Goal: Task Accomplishment & Management: Use online tool/utility

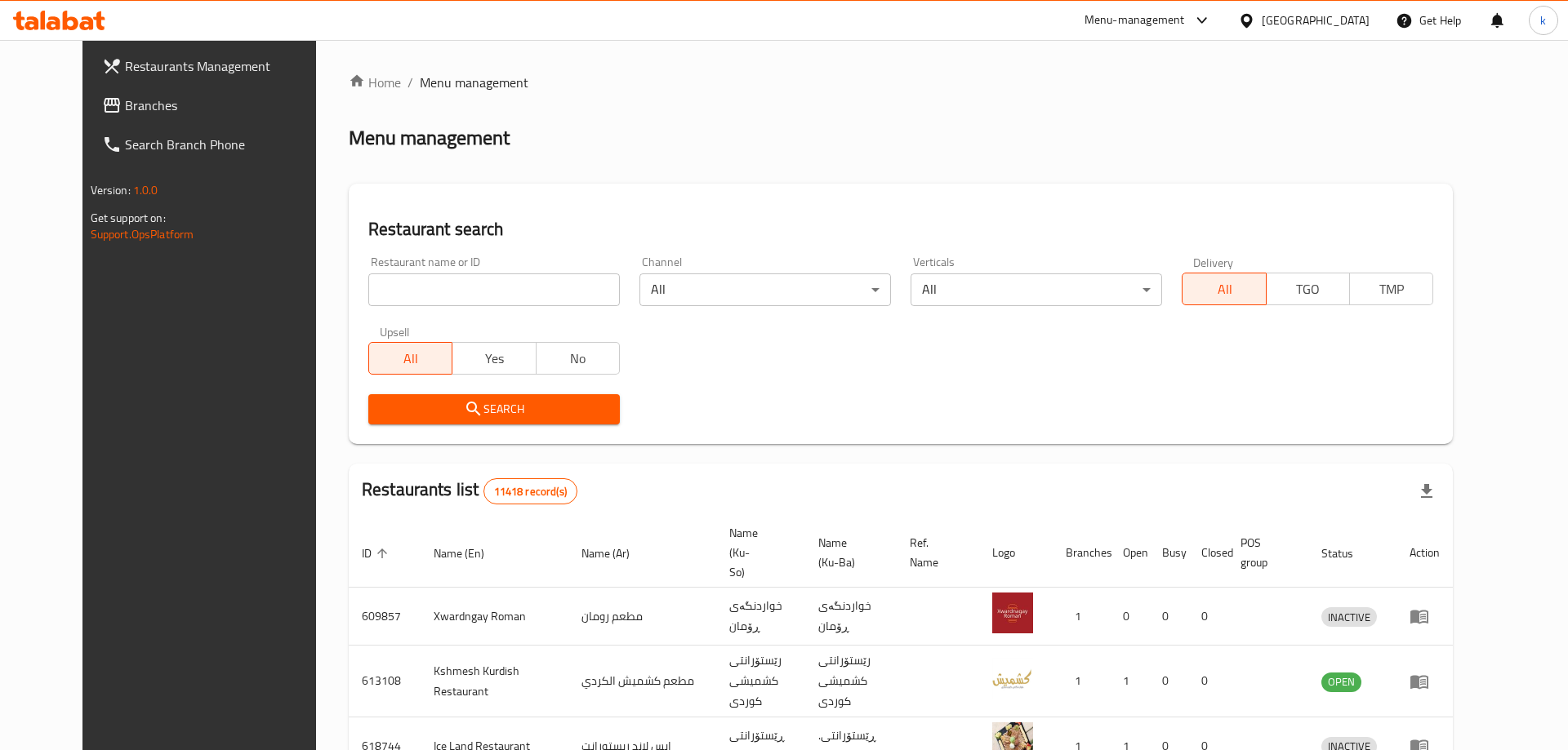
click at [473, 282] on div at bounding box center [784, 375] width 1568 height 750
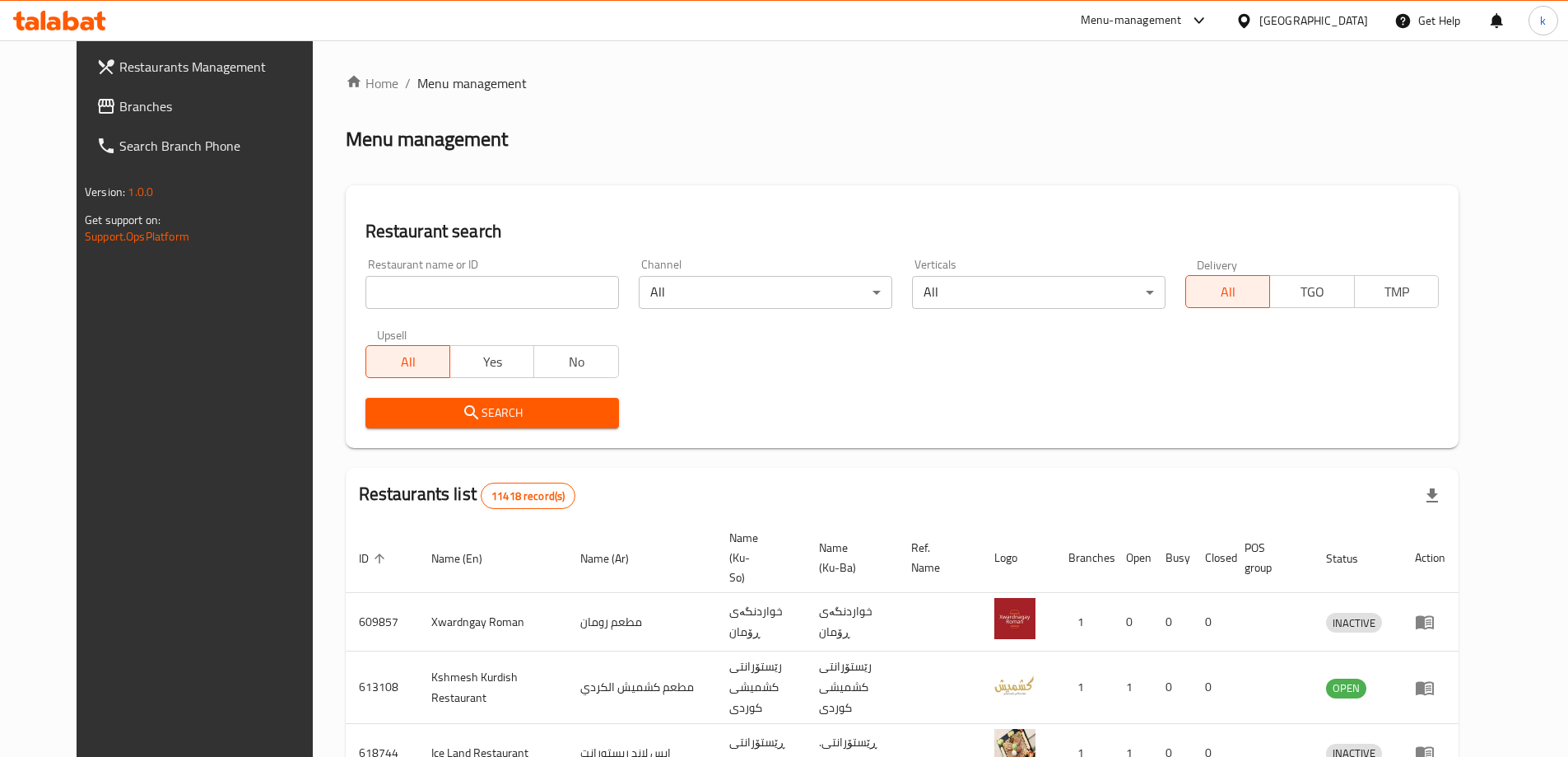
click at [476, 285] on input "search" at bounding box center [493, 292] width 254 height 33
drag, startPoint x: 96, startPoint y: 101, endPoint x: 159, endPoint y: 132, distance: 70.2
click at [120, 101] on span "Branches" at bounding box center [222, 106] width 205 height 20
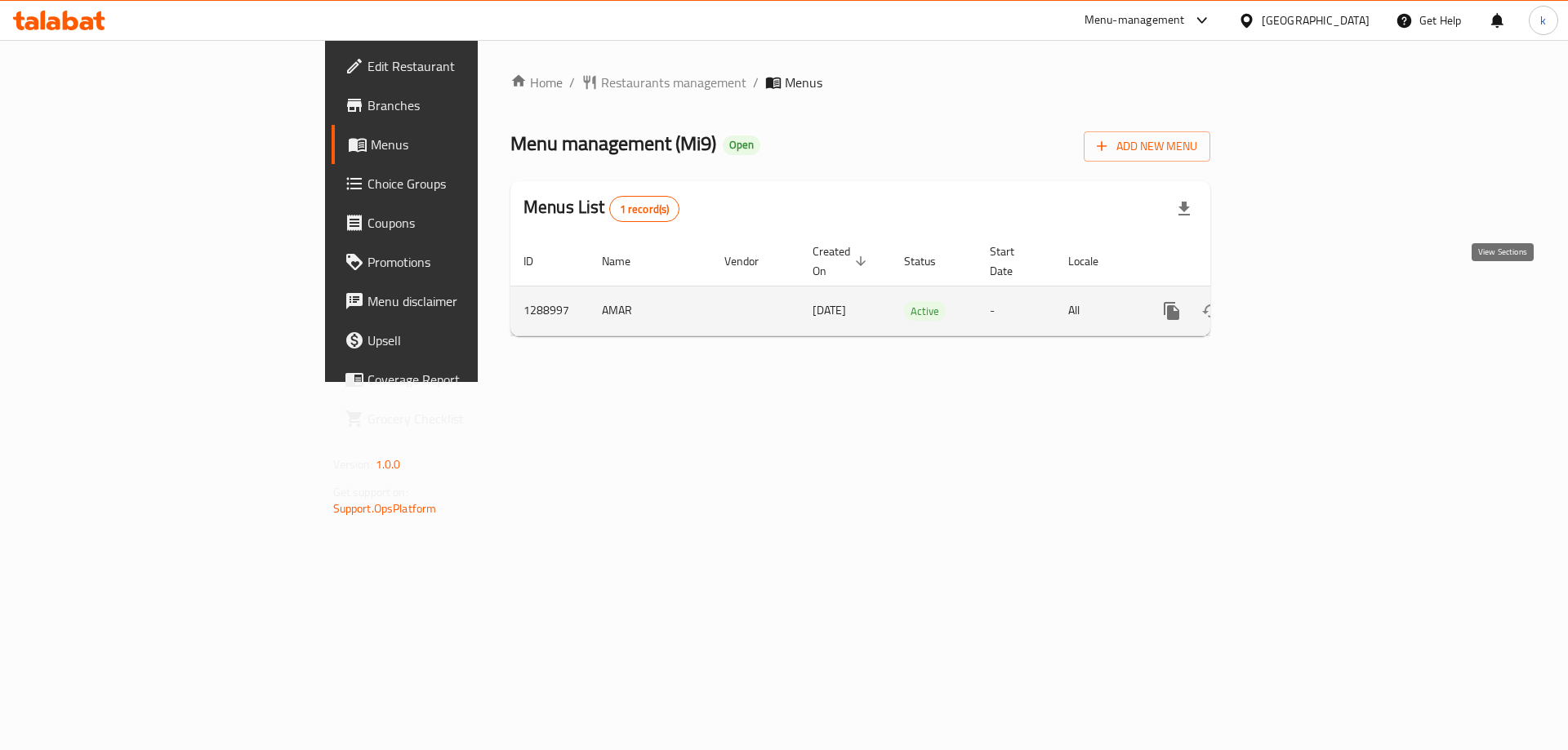
click at [1309, 294] on link "enhanced table" at bounding box center [1289, 311] width 39 height 39
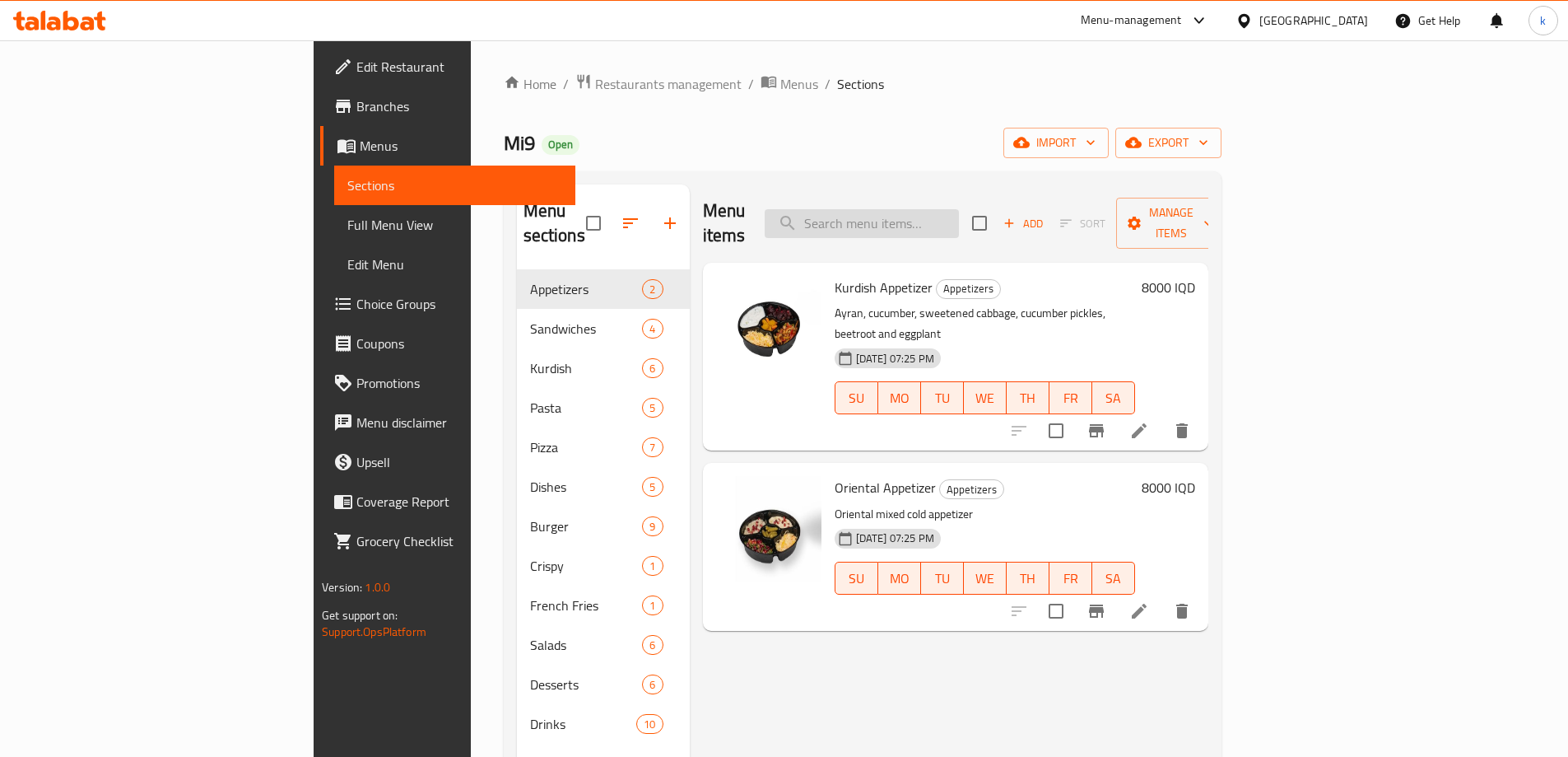
drag, startPoint x: 974, startPoint y: 176, endPoint x: 981, endPoint y: 207, distance: 31.8
click at [980, 200] on div "Menu sections Appetizers 2 Sandwiches 4 Kurdish 6 Pasta 5 Pizza 7 Dishes 5 Burg…" at bounding box center [862, 562] width 718 height 783
click at [959, 209] on input "search" at bounding box center [862, 223] width 195 height 29
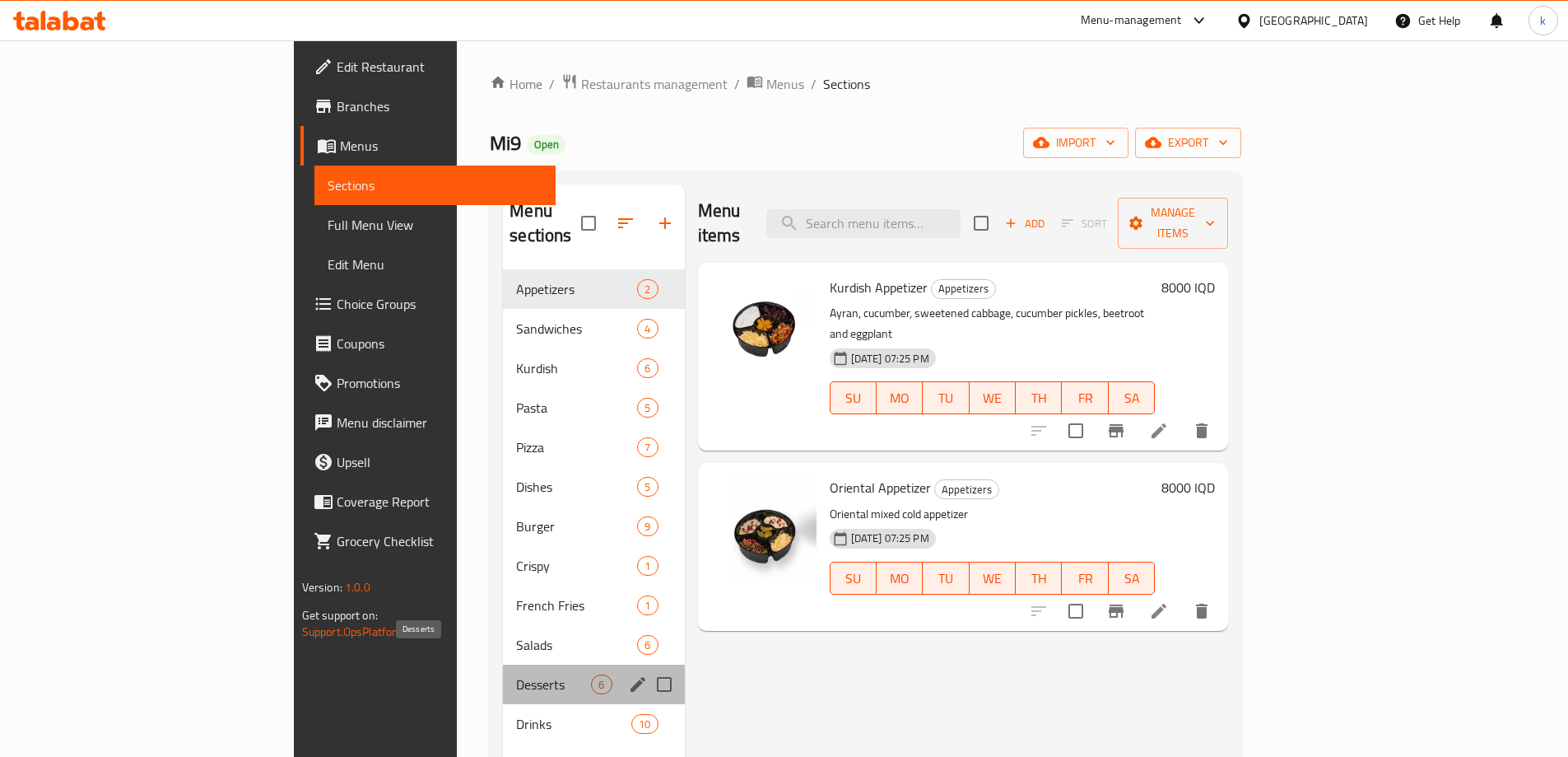
click at [516, 675] on span "Desserts" at bounding box center [553, 685] width 75 height 20
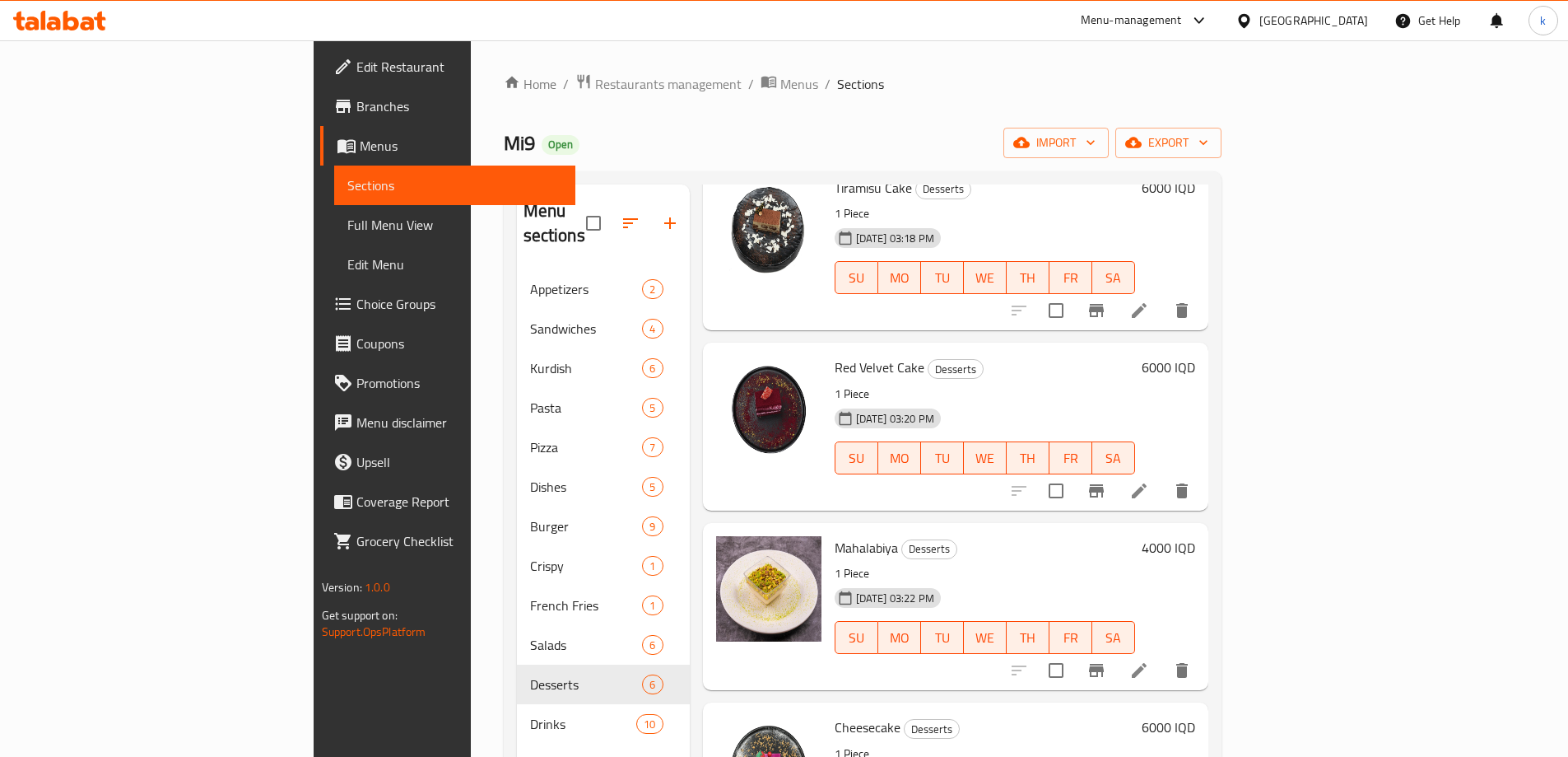
scroll to position [274, 0]
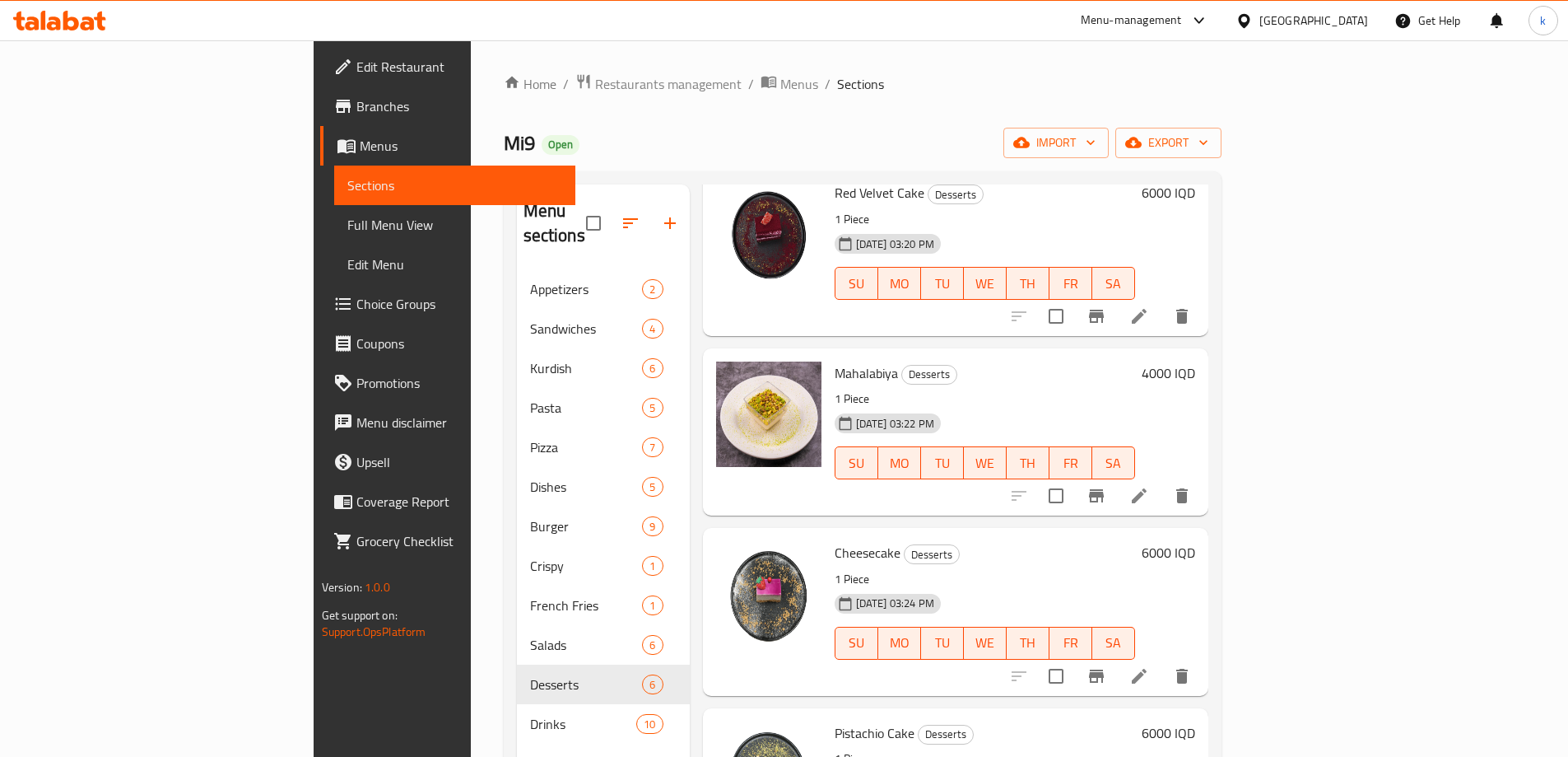
click at [835, 360] on span "Mahalabiya" at bounding box center [866, 372] width 63 height 24
copy h6 "Mahalabiya"
click at [348, 226] on span "Full Menu View" at bounding box center [455, 225] width 215 height 20
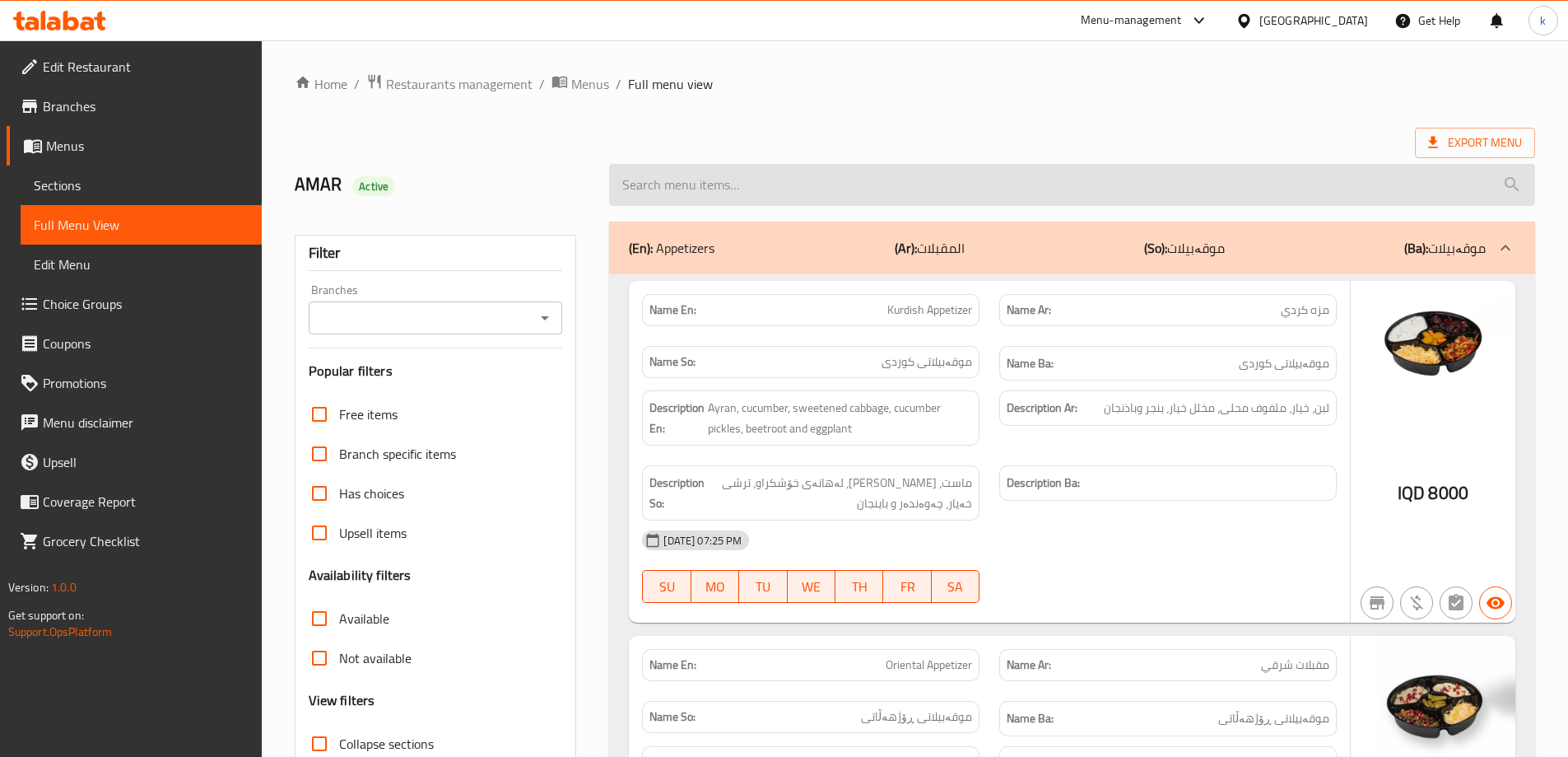
click at [802, 167] on input "search" at bounding box center [1072, 185] width 926 height 42
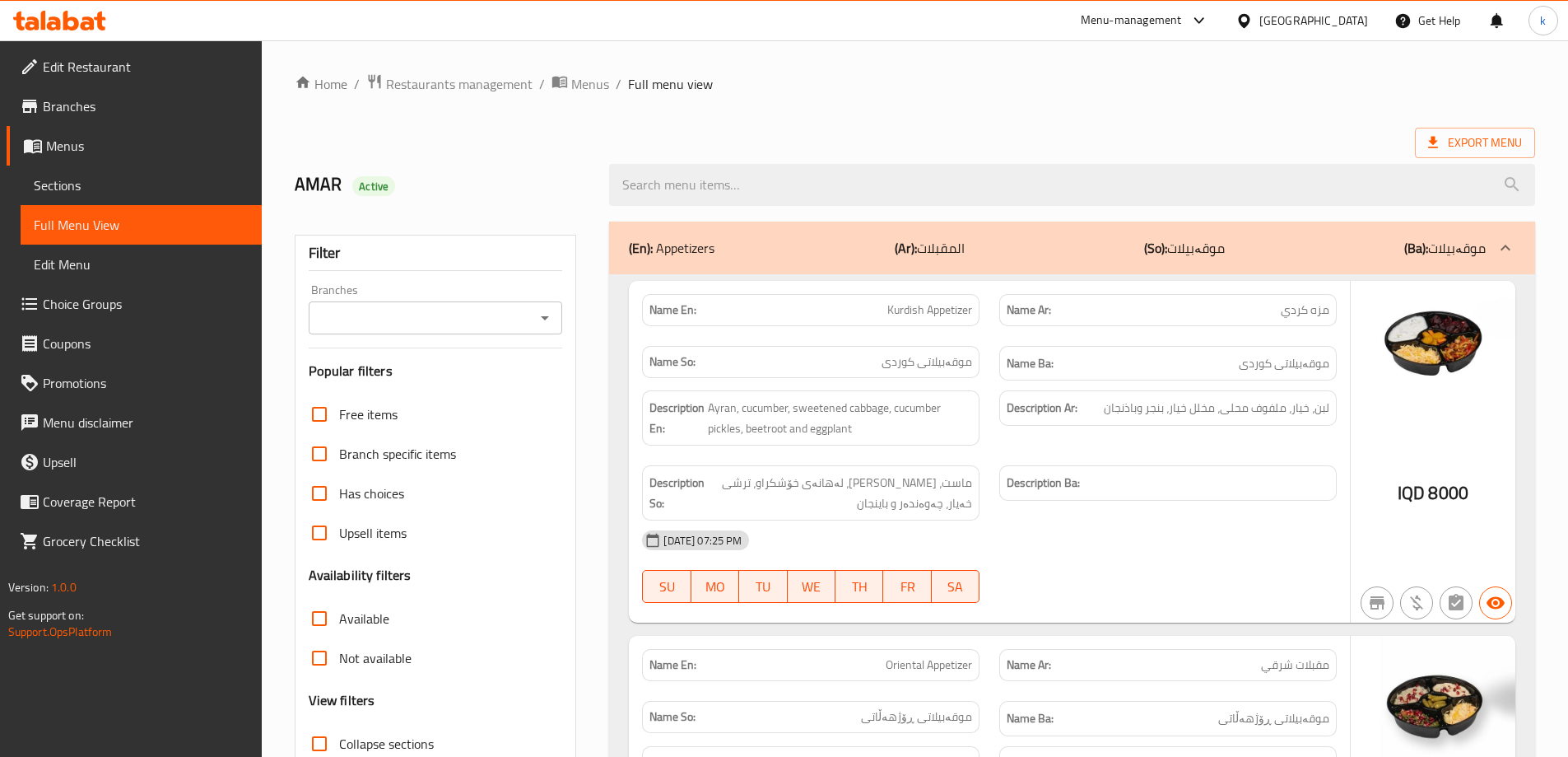
paste input "Mahalabiya"
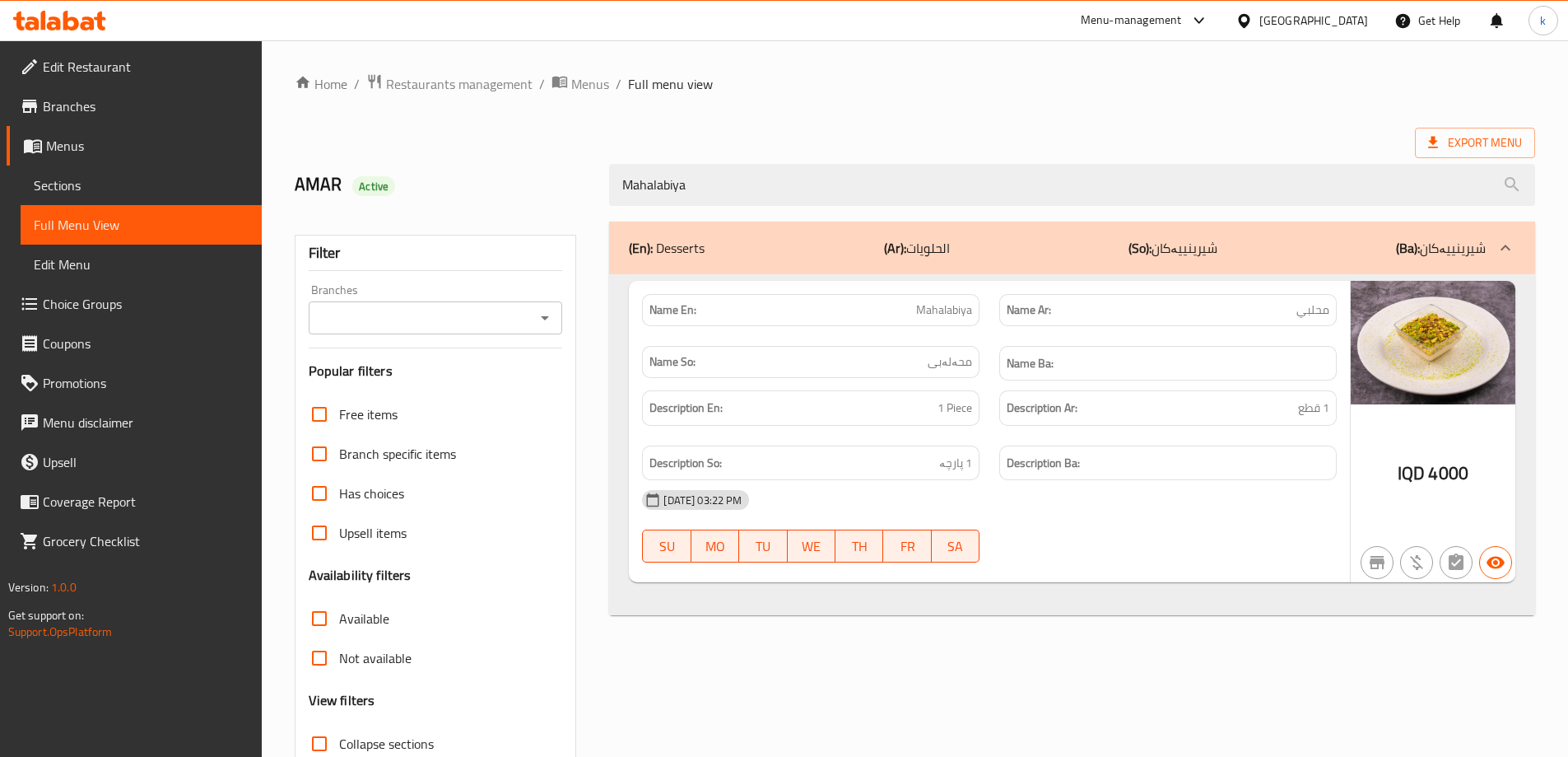
click at [551, 311] on icon "Open" at bounding box center [545, 318] width 20 height 20
type input "Mahalabiya"
click at [471, 415] on div "Free items" at bounding box center [436, 415] width 254 height 40
click at [537, 306] on div at bounding box center [544, 318] width 22 height 23
click at [539, 321] on icon "Open" at bounding box center [545, 318] width 20 height 20
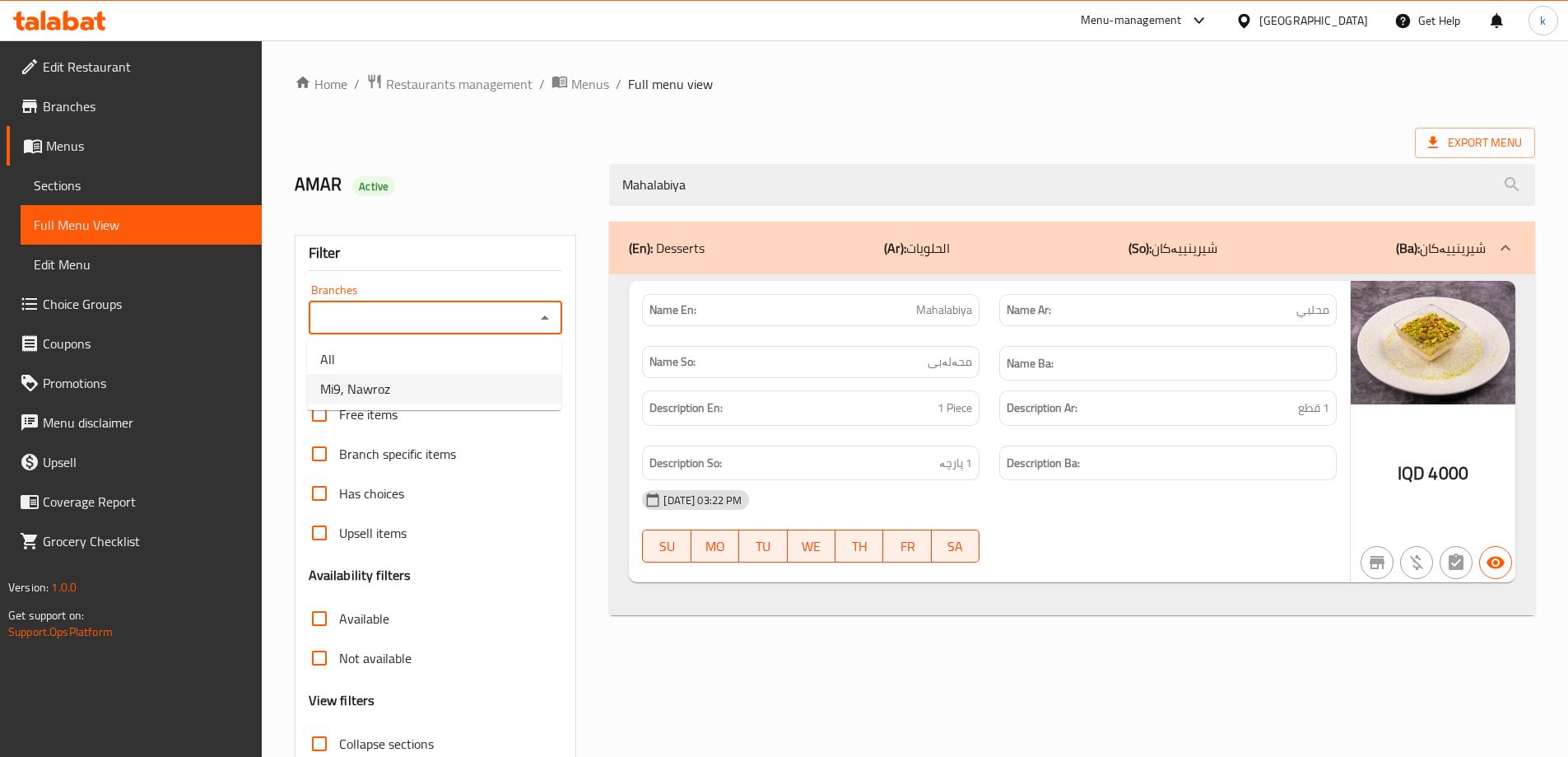
click at [485, 380] on li "Mi9, Nawroz" at bounding box center [434, 388] width 254 height 30
type input "Mi9, Nawroz"
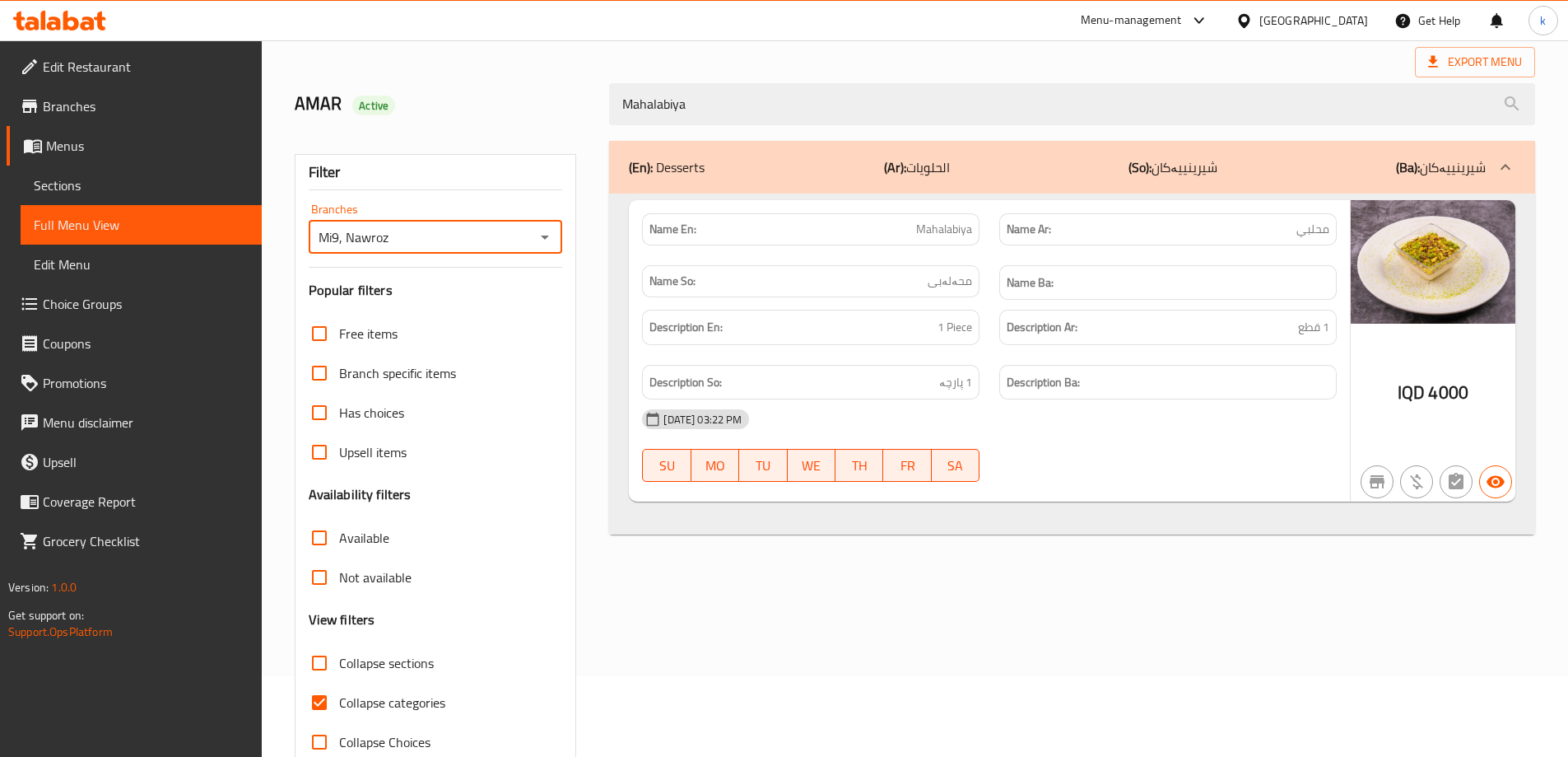
scroll to position [120, 0]
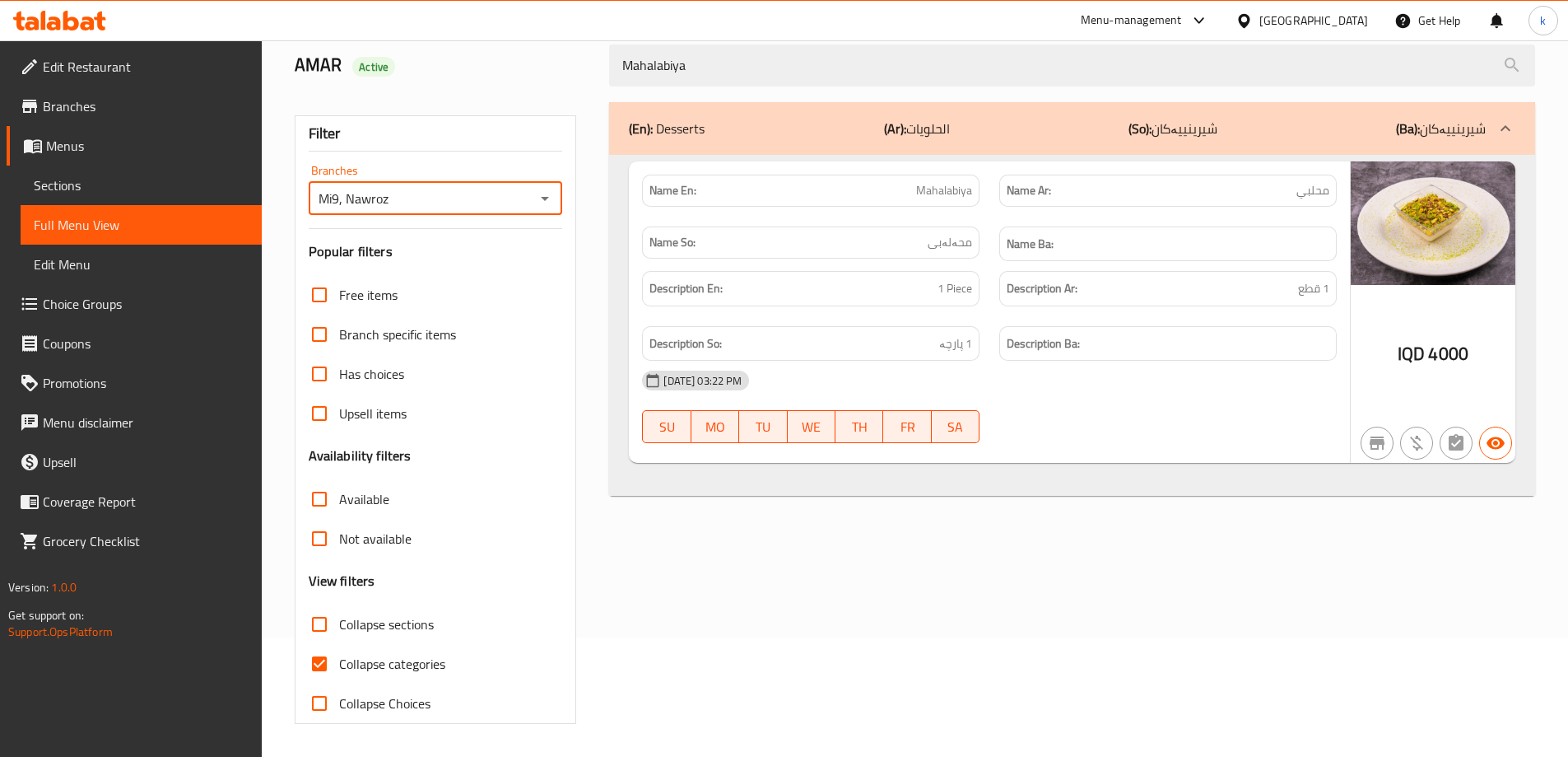
drag, startPoint x: 331, startPoint y: 673, endPoint x: 464, endPoint y: 634, distance: 138.6
click at [331, 673] on input "Collapse categories" at bounding box center [320, 664] width 40 height 40
checkbox input "false"
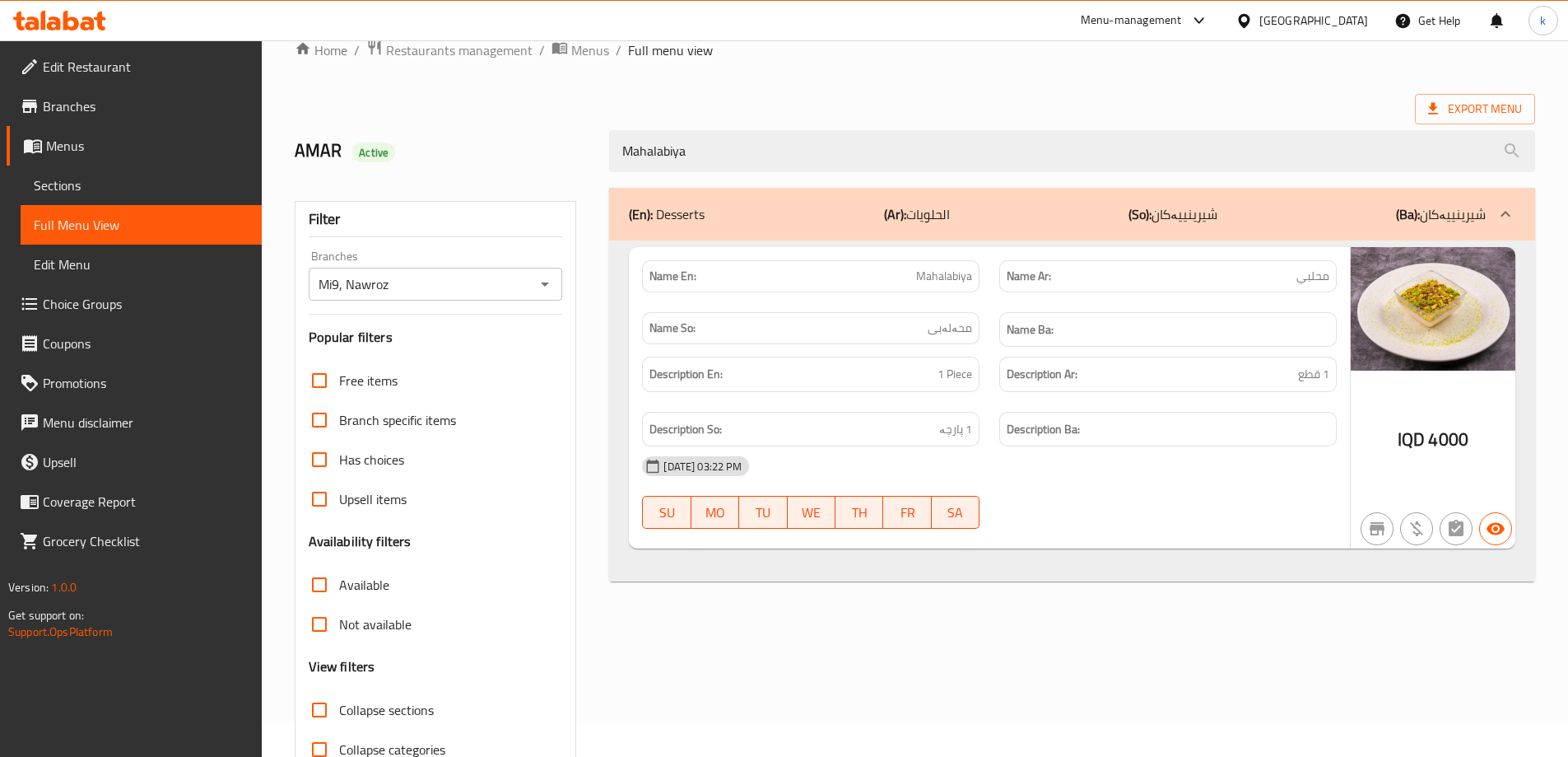
scroll to position [0, 0]
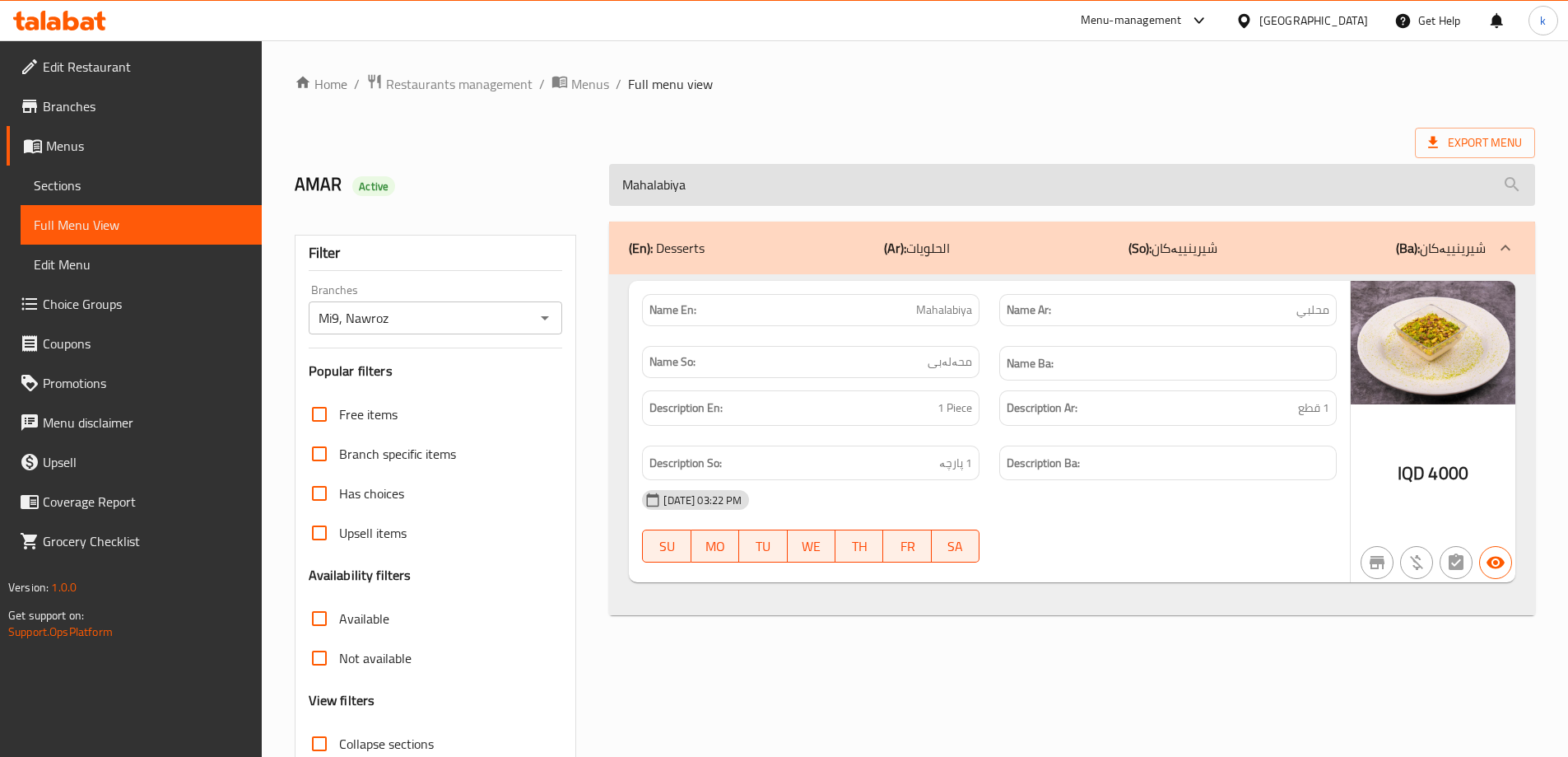
click at [722, 196] on input "Mahalabiya" at bounding box center [1072, 185] width 926 height 42
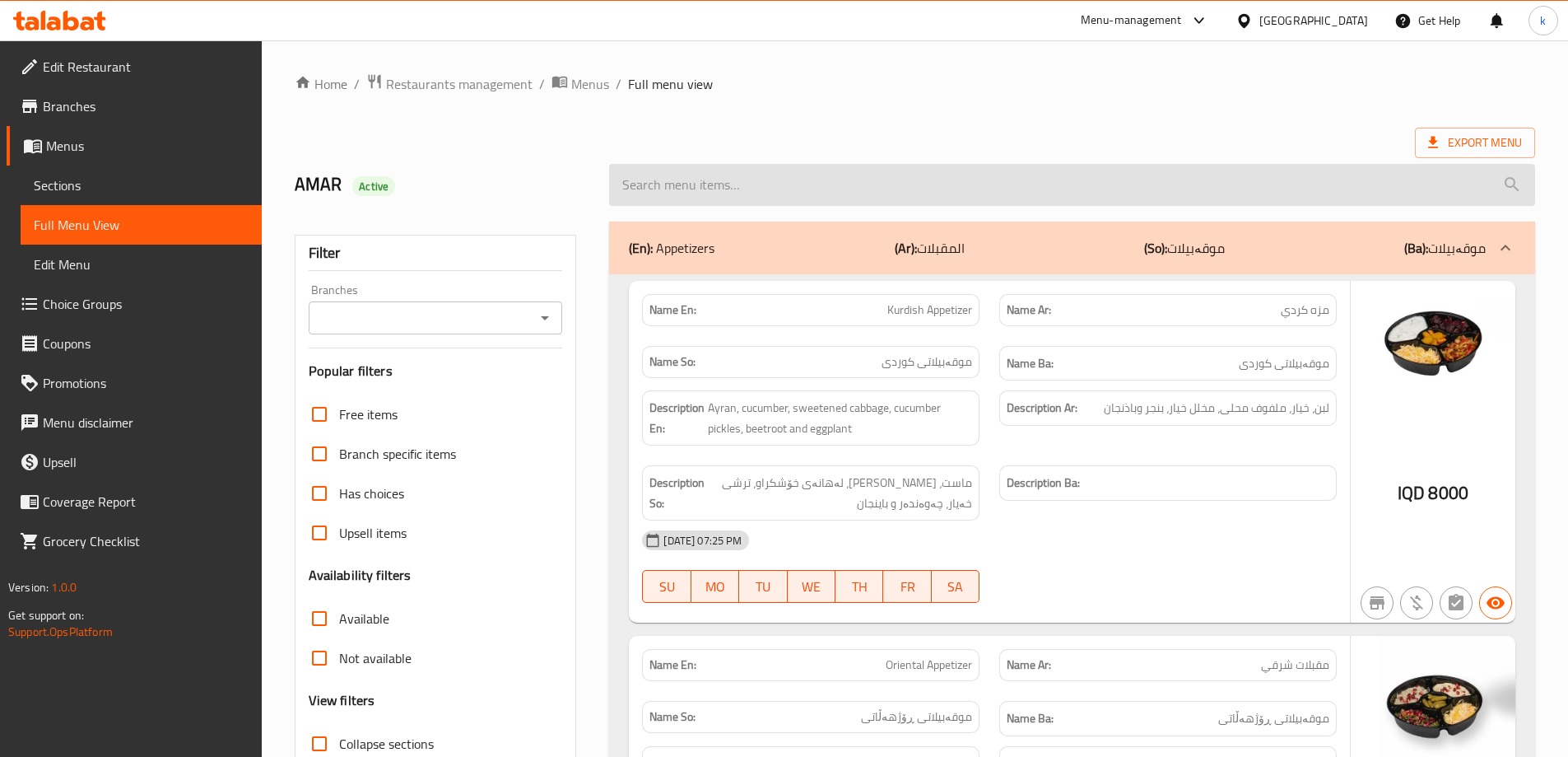
click at [842, 199] on input "search" at bounding box center [1072, 185] width 926 height 42
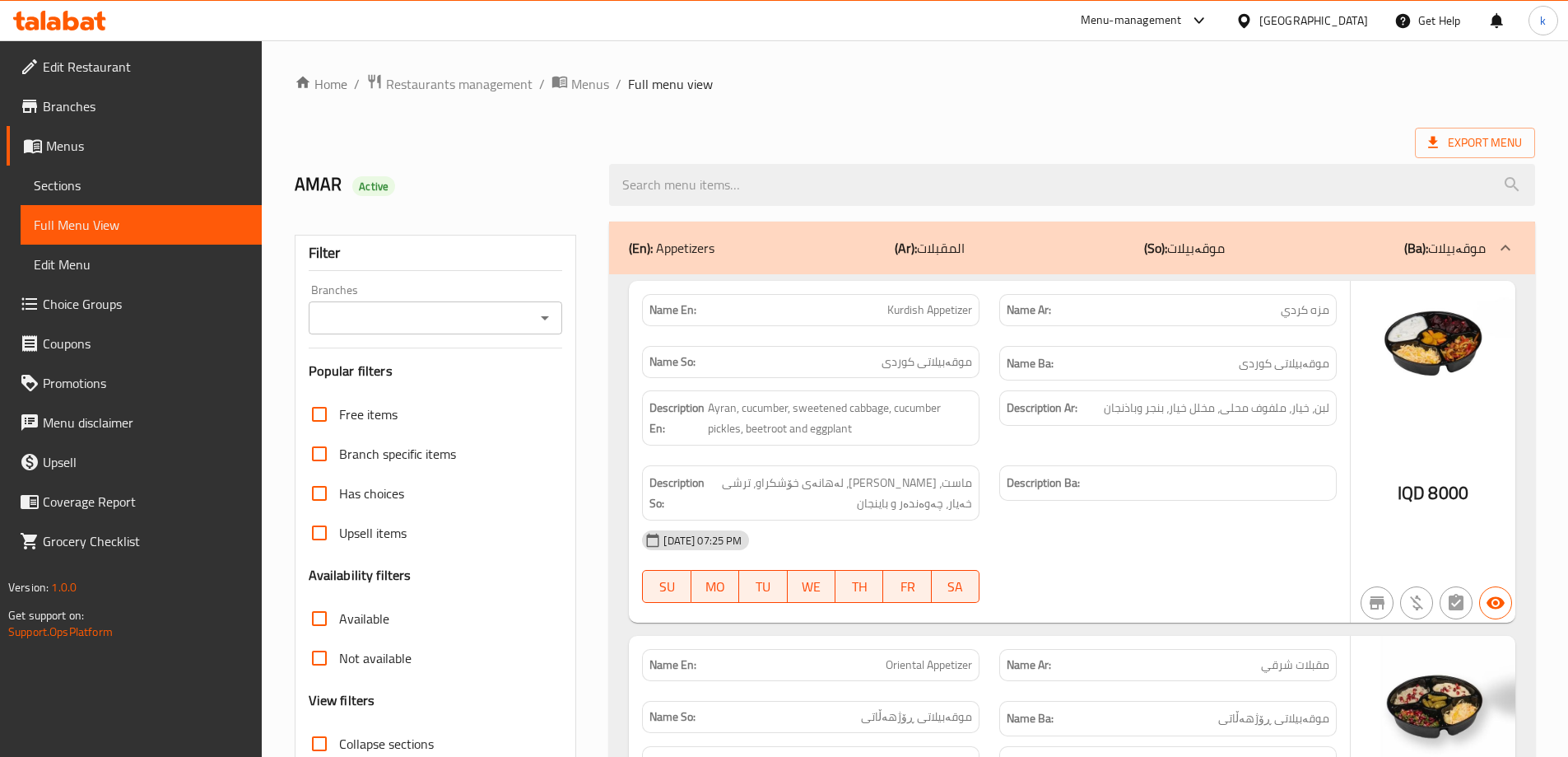
paste input "Chocolate Mousse Cake"
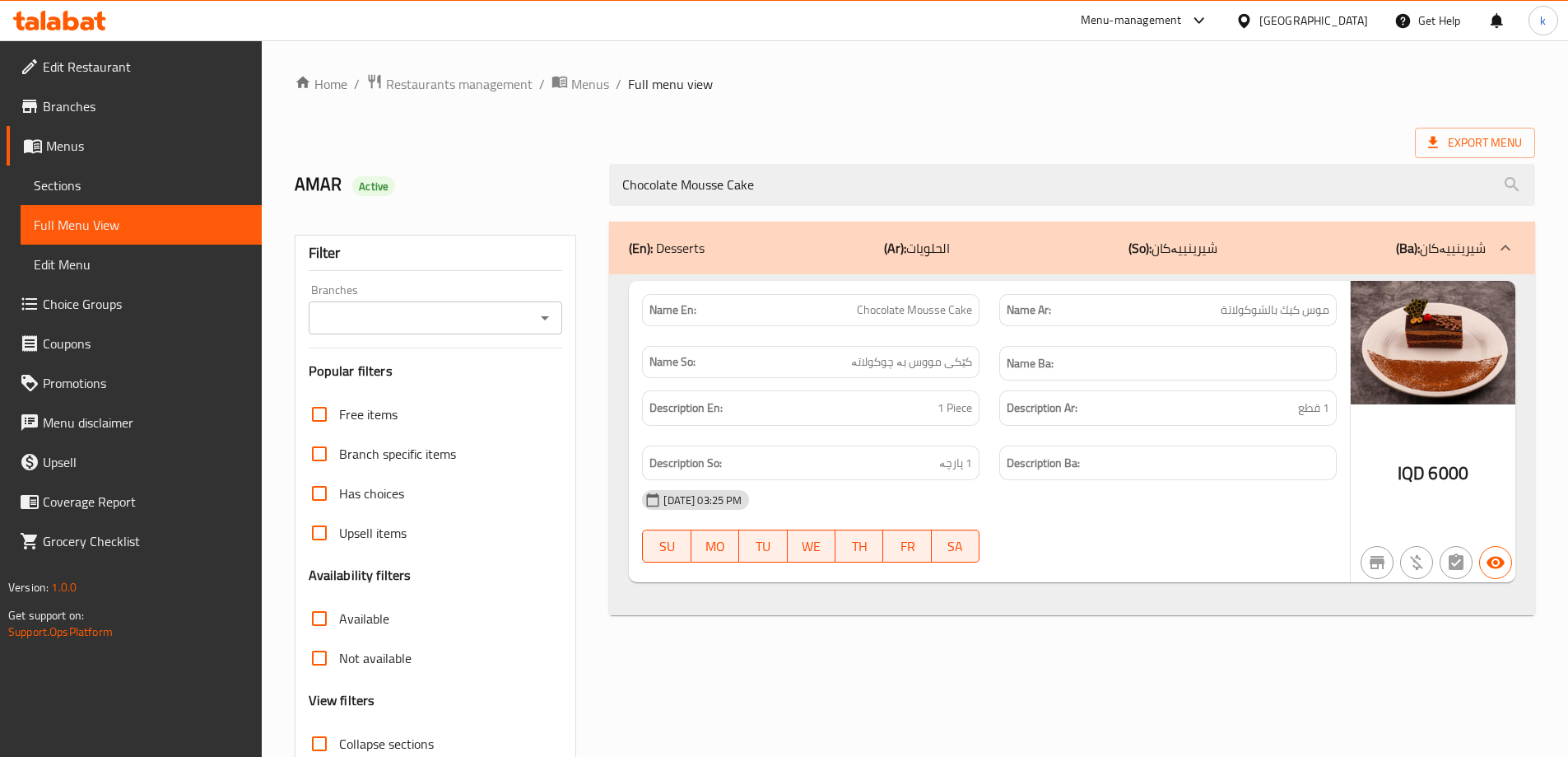
click at [540, 312] on icon "Open" at bounding box center [545, 318] width 20 height 20
type input "Chocolate Mousse Cake"
click at [467, 388] on li "Mi9, Nawroz" at bounding box center [434, 388] width 254 height 30
type input "Mi9, Nawroz"
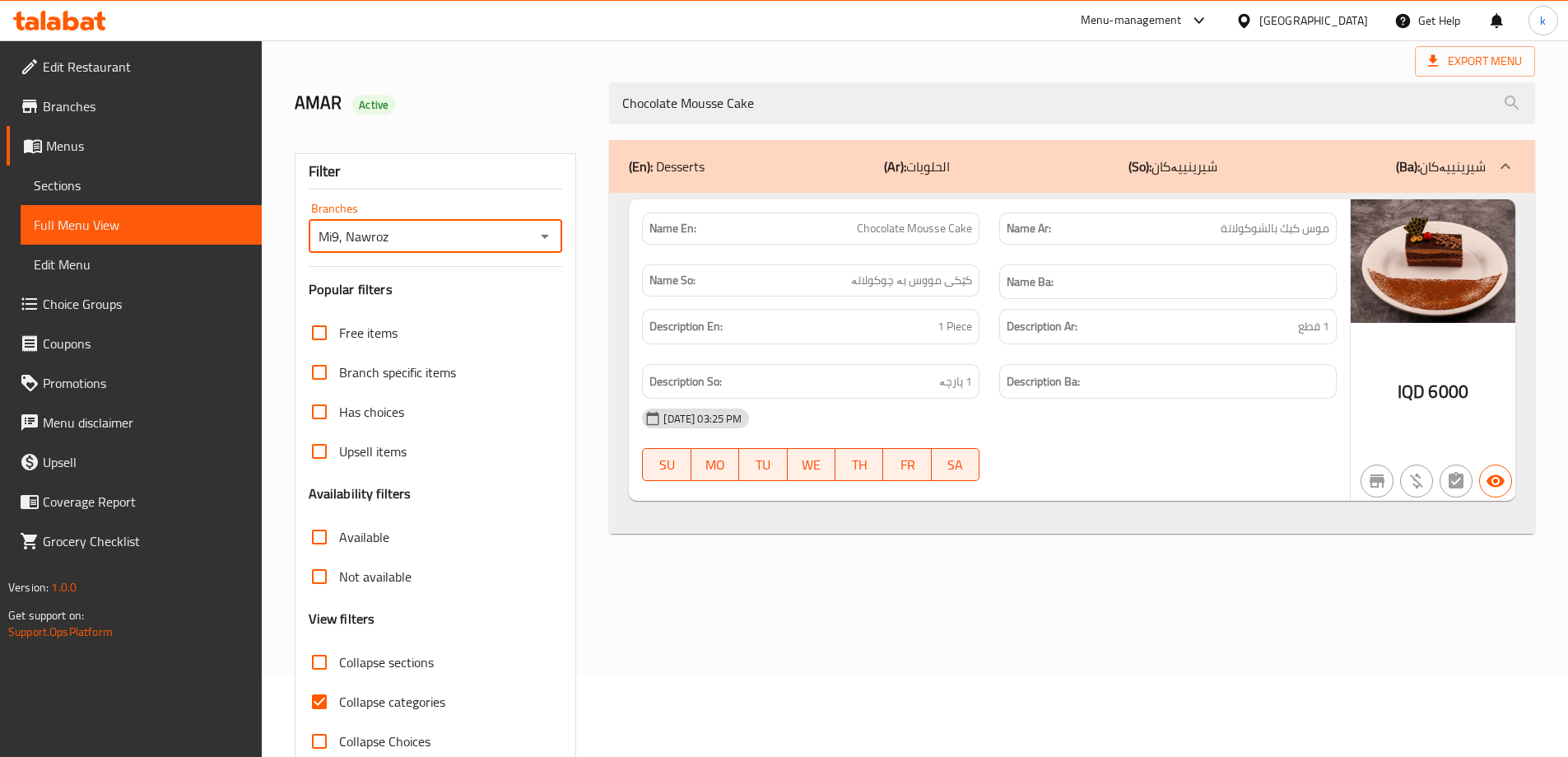
scroll to position [120, 0]
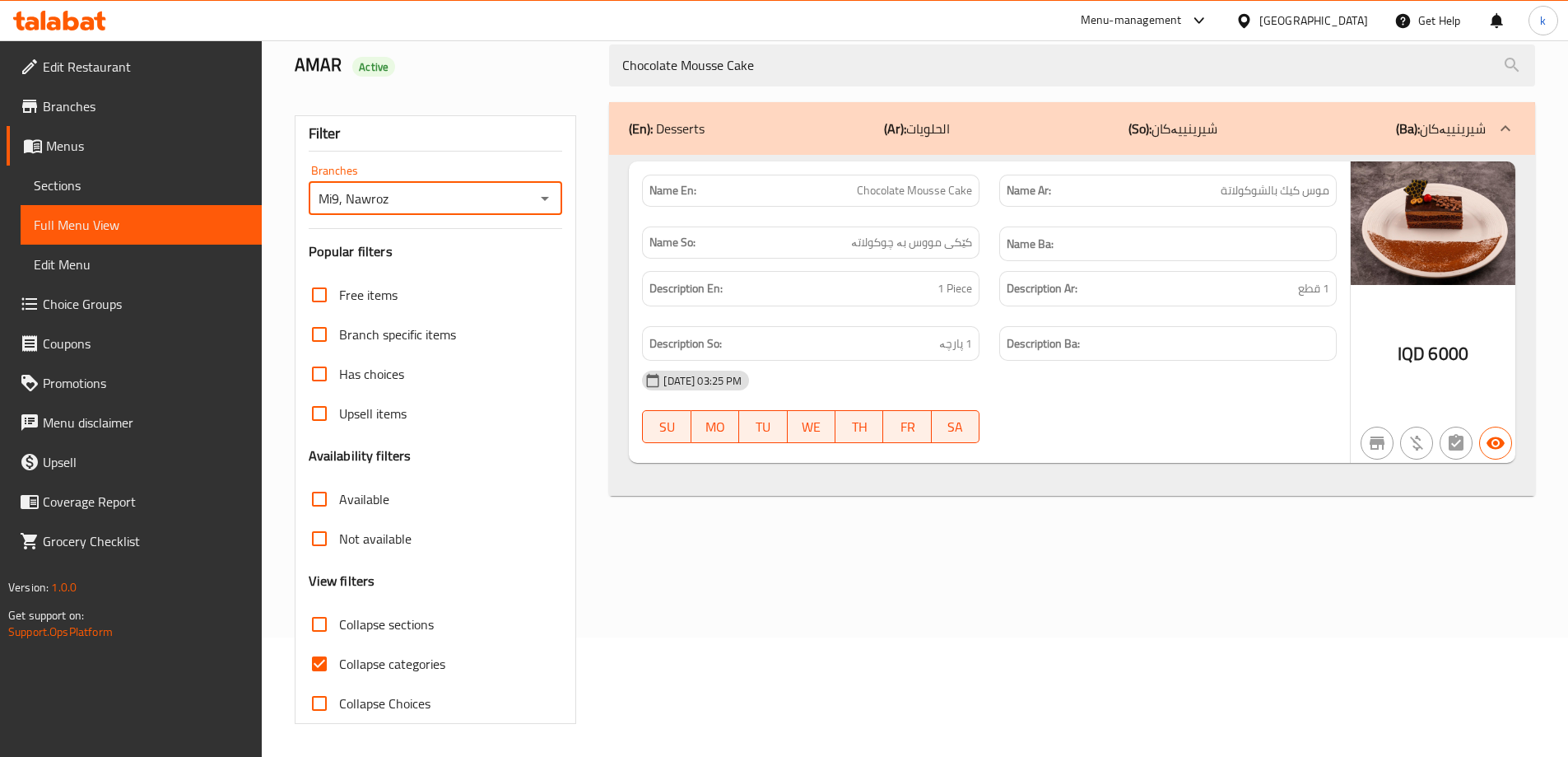
click at [304, 665] on input "Collapse categories" at bounding box center [320, 664] width 40 height 40
checkbox input "false"
